Goal: Communication & Community: Answer question/provide support

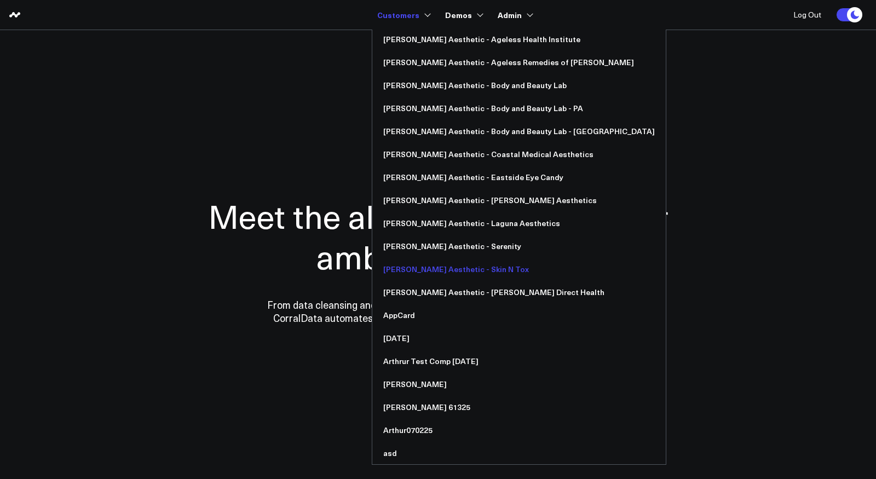
scroll to position [882, 0]
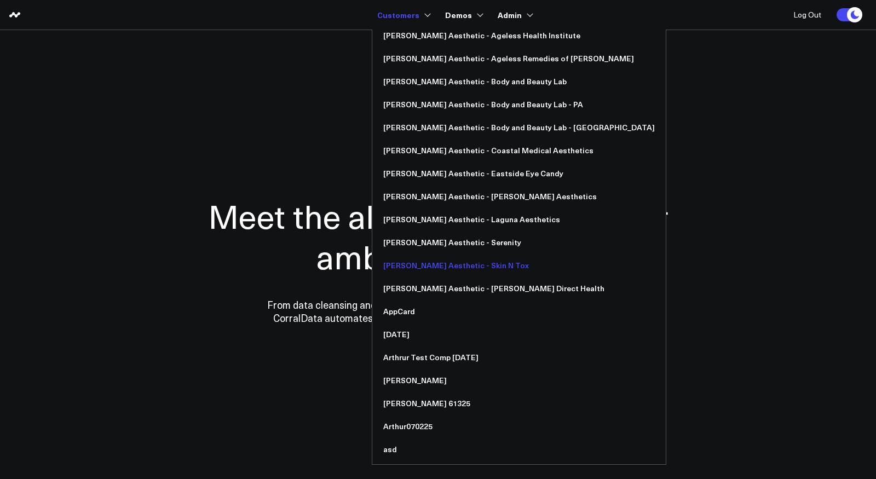
click at [468, 265] on link "[PERSON_NAME] Aesthetic - Skin N Tox" at bounding box center [518, 265] width 293 height 23
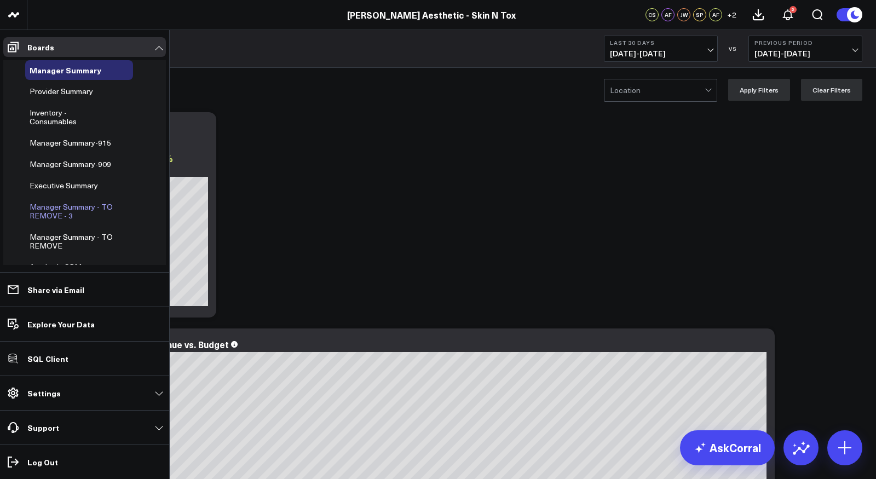
scroll to position [72, 0]
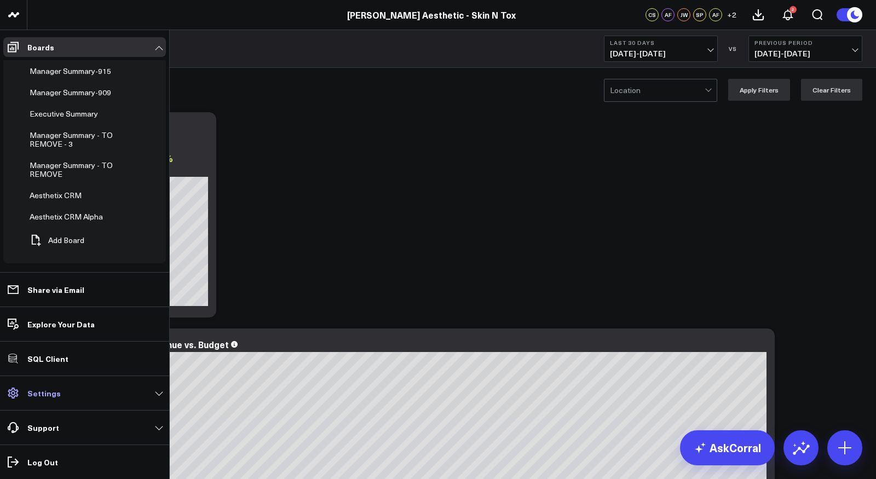
click at [84, 389] on link "Settings" at bounding box center [84, 393] width 163 height 20
click at [69, 213] on span "Aesthetix CRM Alpha" at bounding box center [66, 216] width 73 height 10
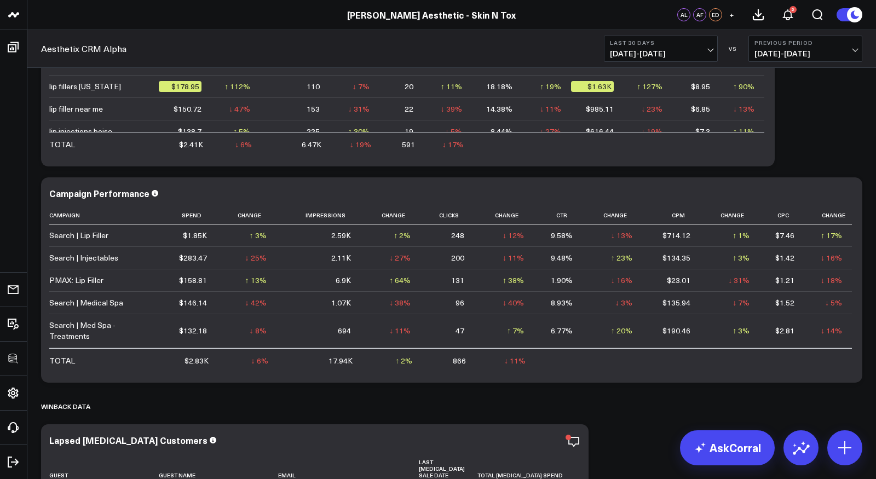
scroll to position [2916, 0]
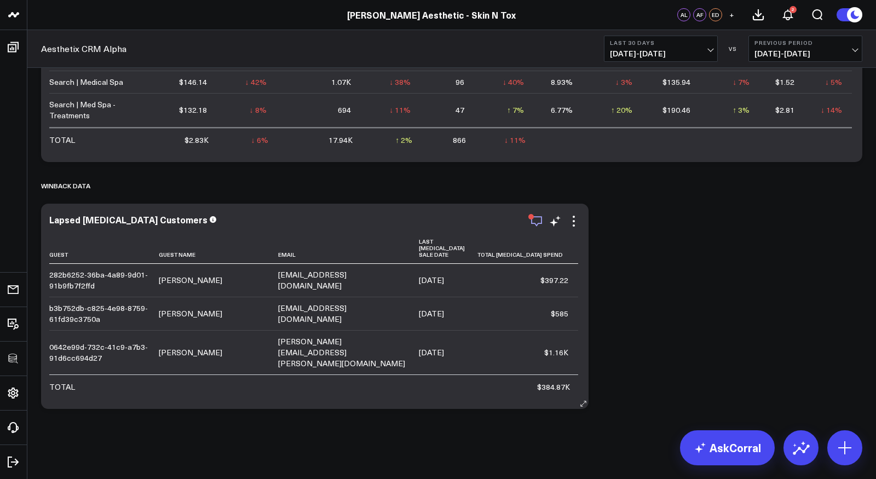
click at [537, 221] on icon "button" at bounding box center [536, 221] width 13 height 13
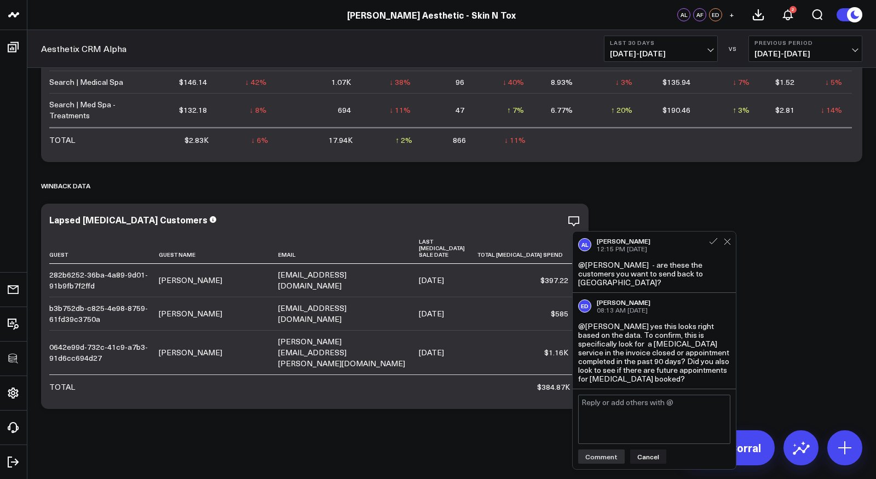
click at [647, 396] on textarea at bounding box center [654, 419] width 152 height 49
type textarea "@Alina Fadeyeva - are you able answer Eric's question."
click at [610, 449] on button "Comment" at bounding box center [601, 456] width 47 height 14
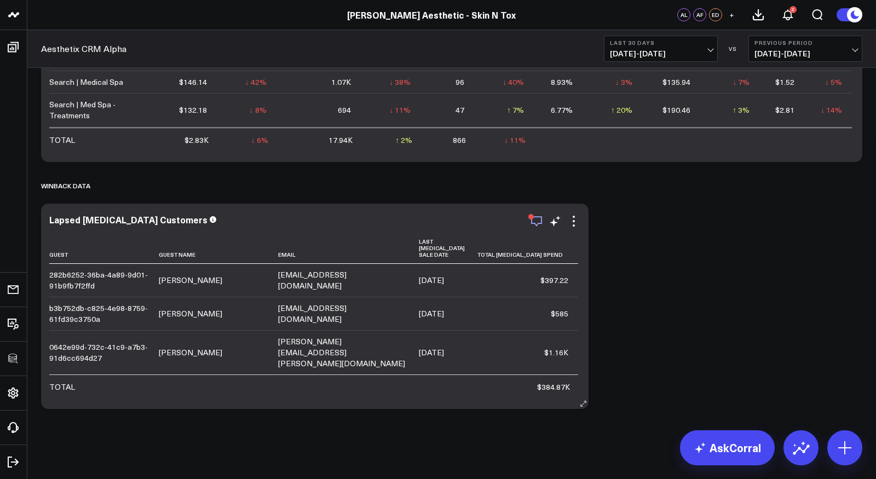
click at [537, 218] on icon "button" at bounding box center [536, 221] width 13 height 13
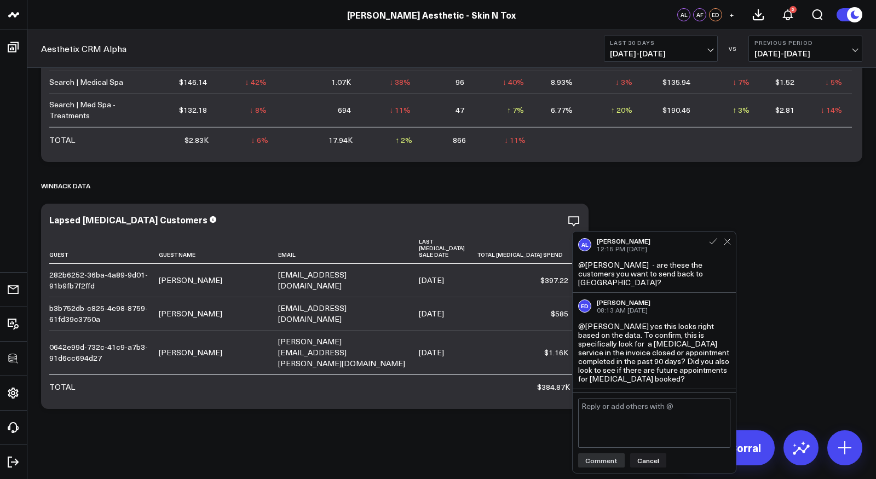
scroll to position [30, 0]
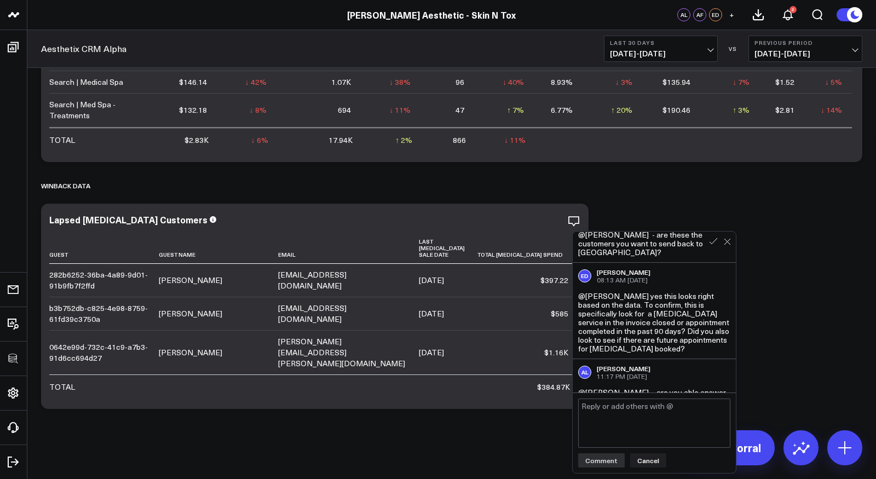
click at [622, 422] on textarea at bounding box center [654, 422] width 152 height 49
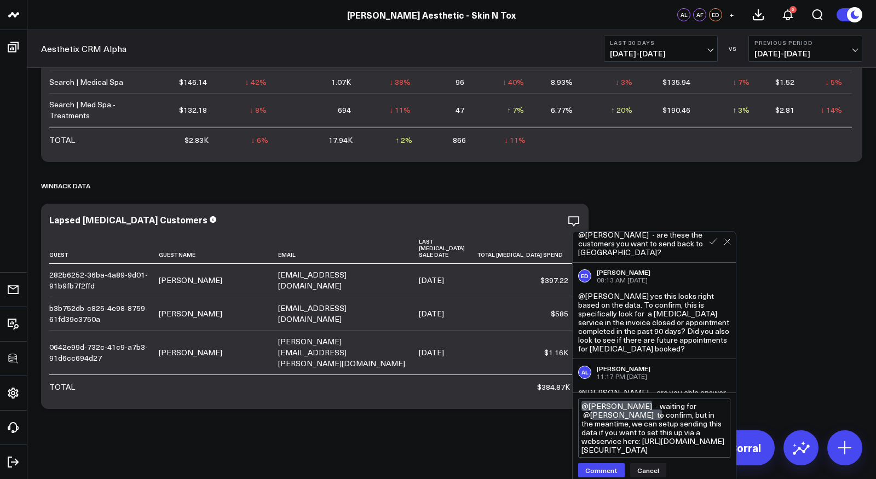
scroll to position [2953, 0]
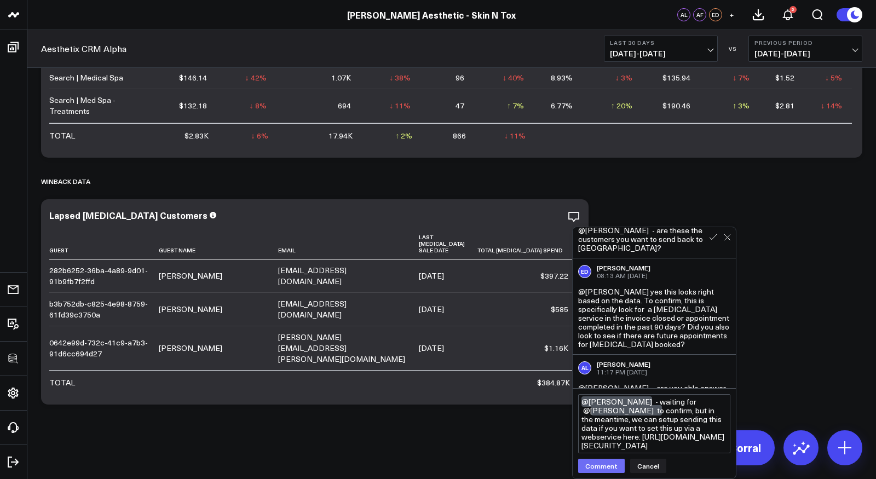
type textarea "@Eric Dunn - waiting for @Alina Fadeyeva to confirm, but in the meantime, we ca…"
click at [602, 468] on button "Comment" at bounding box center [601, 466] width 47 height 14
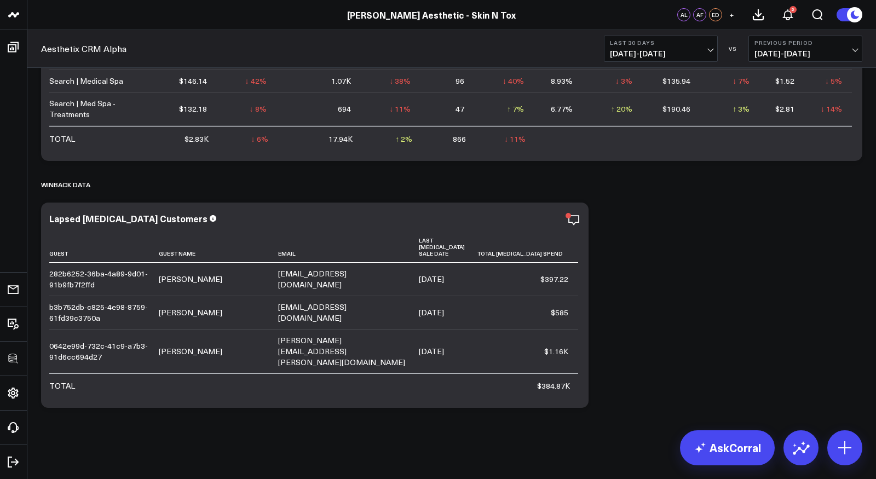
scroll to position [2916, 0]
